Goal: Check status: Check status

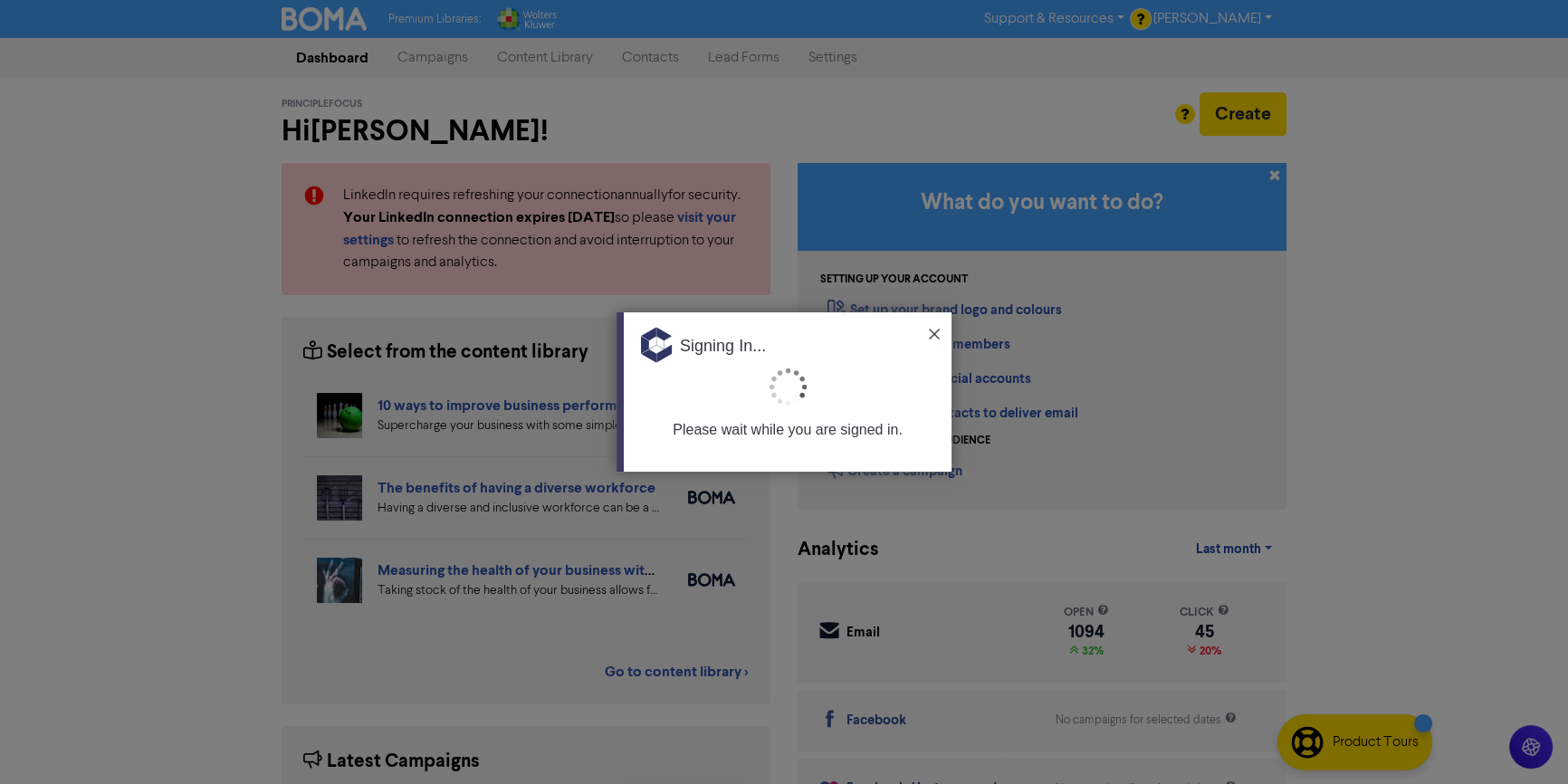
click at [913, 341] on div "Signing In..." at bounding box center [787, 339] width 328 height 54
click at [937, 330] on img at bounding box center [934, 334] width 11 height 11
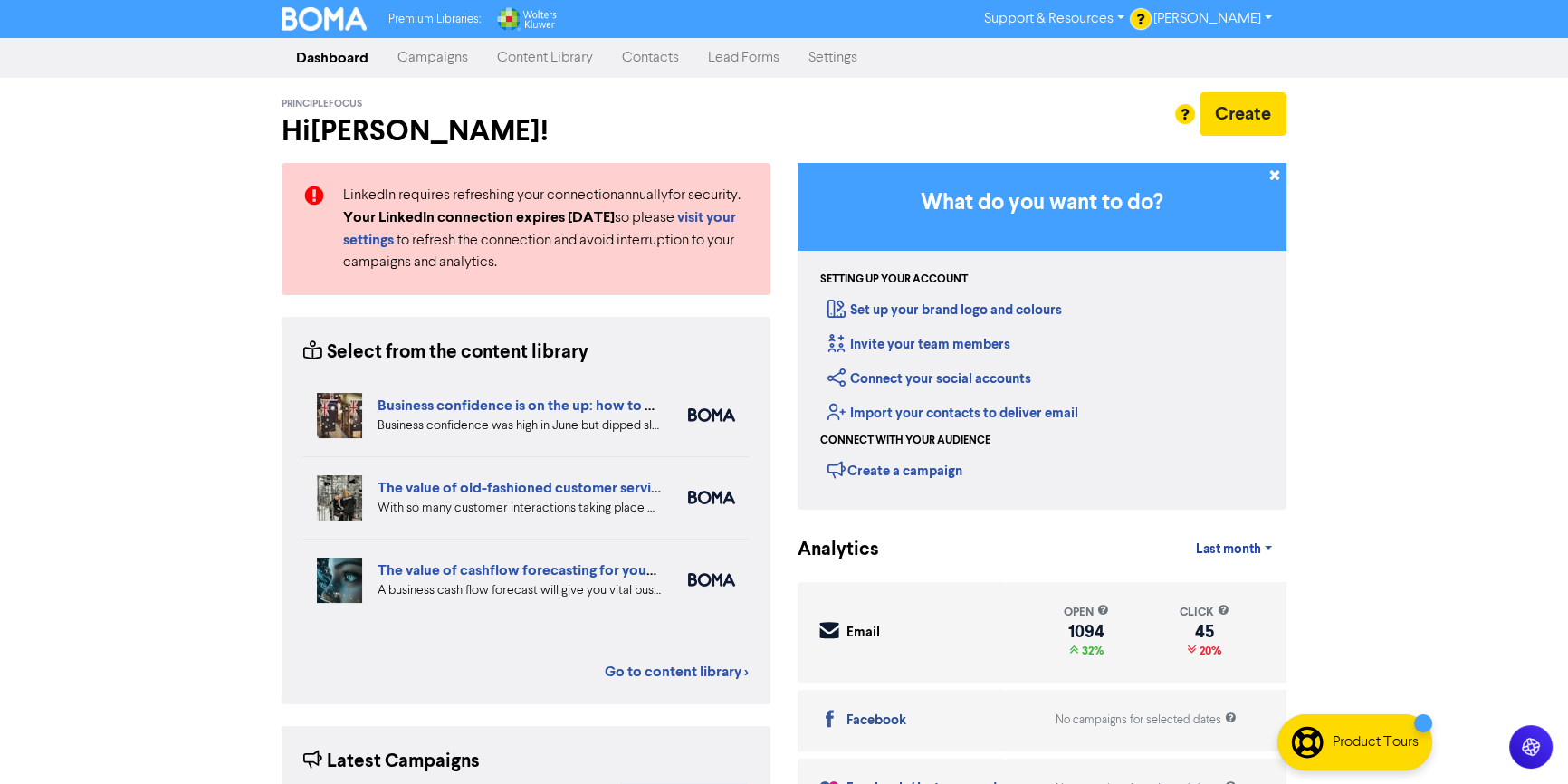
click at [390, 61] on link "Campaigns" at bounding box center [433, 57] width 100 height 37
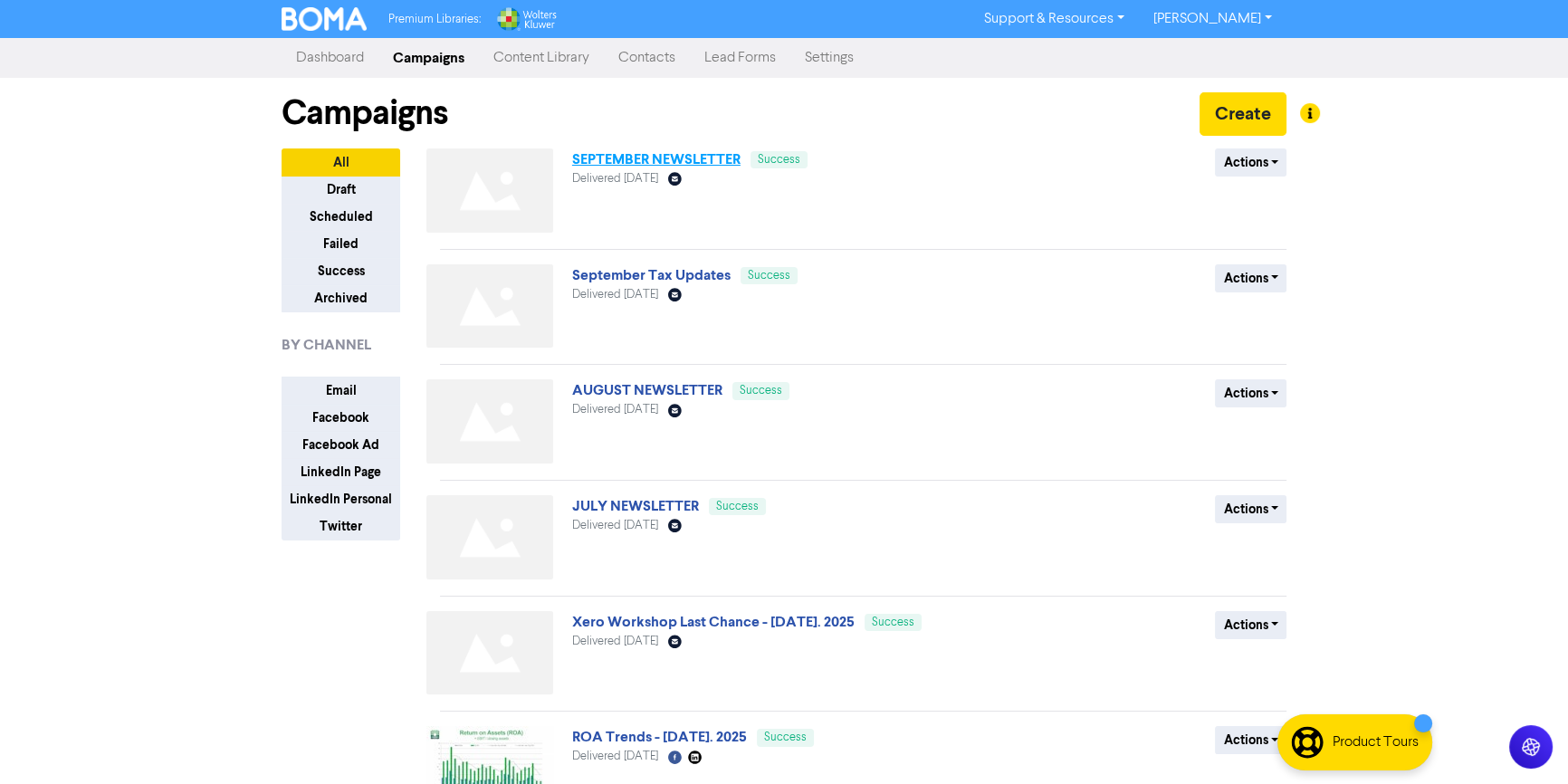
click at [710, 152] on link "SEPTEMBER NEWSLETTER" at bounding box center [657, 159] width 168 height 18
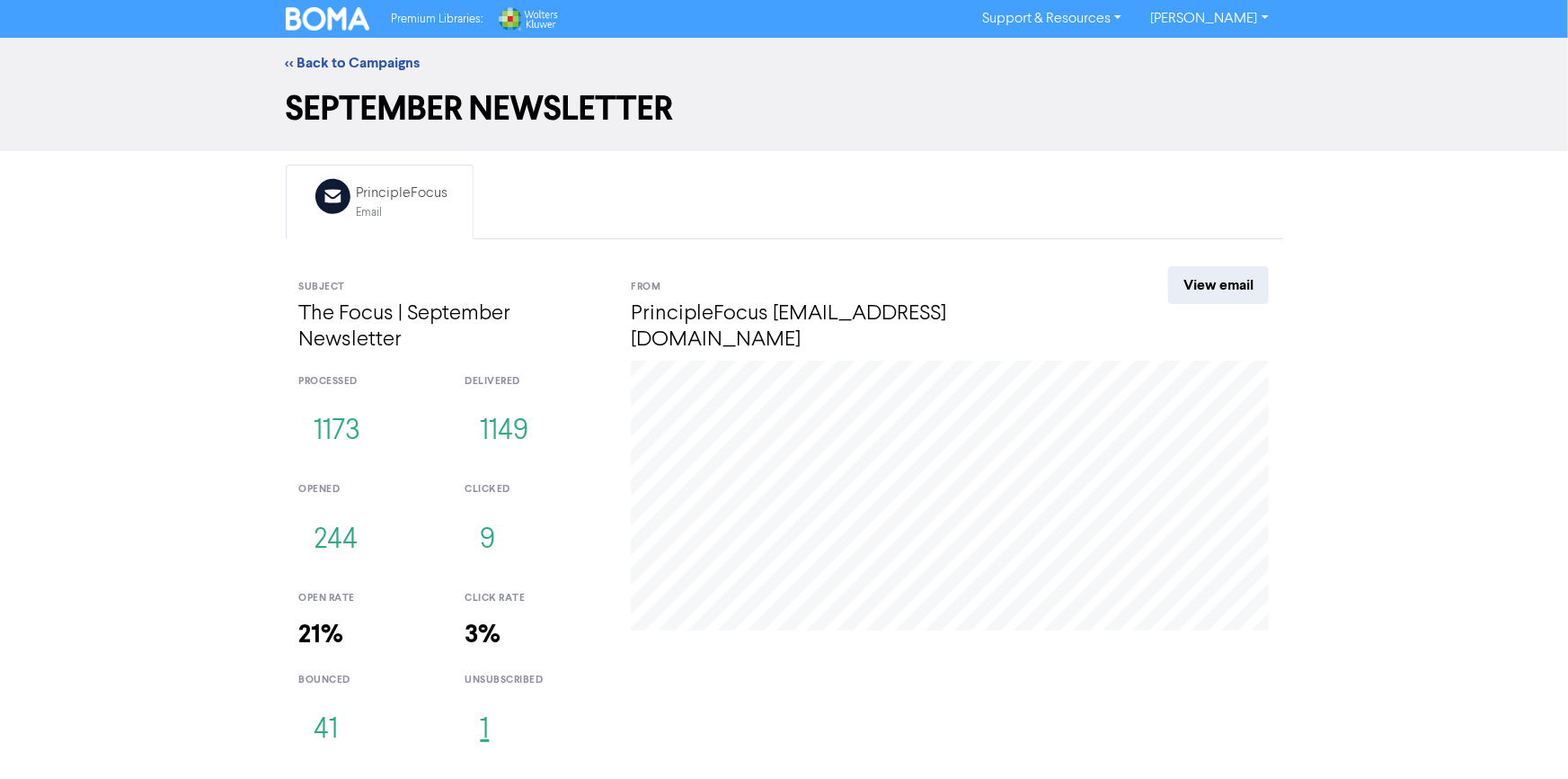
click at [486, 731] on button "1" at bounding box center [485, 730] width 39 height 59
click at [494, 536] on button "9" at bounding box center [488, 540] width 46 height 59
